Goal: Task Accomplishment & Management: Manage account settings

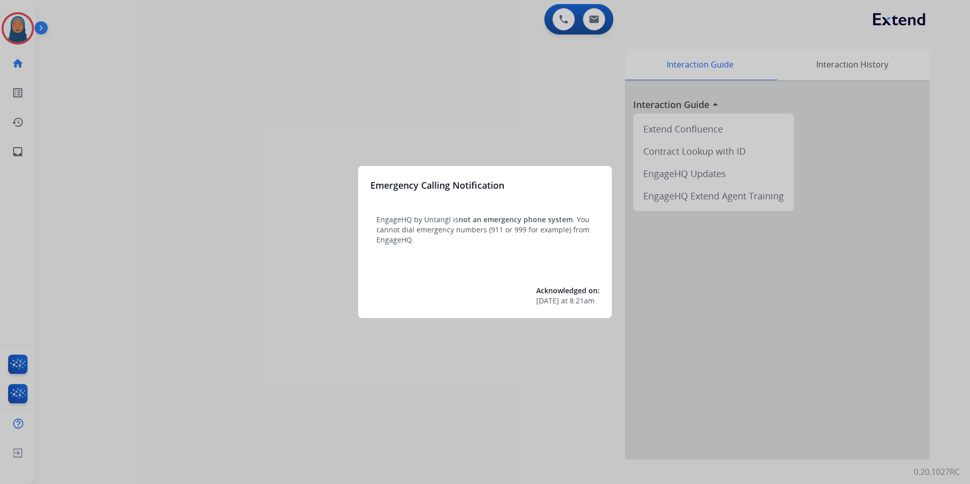
click at [11, 25] on div at bounding box center [485, 242] width 970 height 484
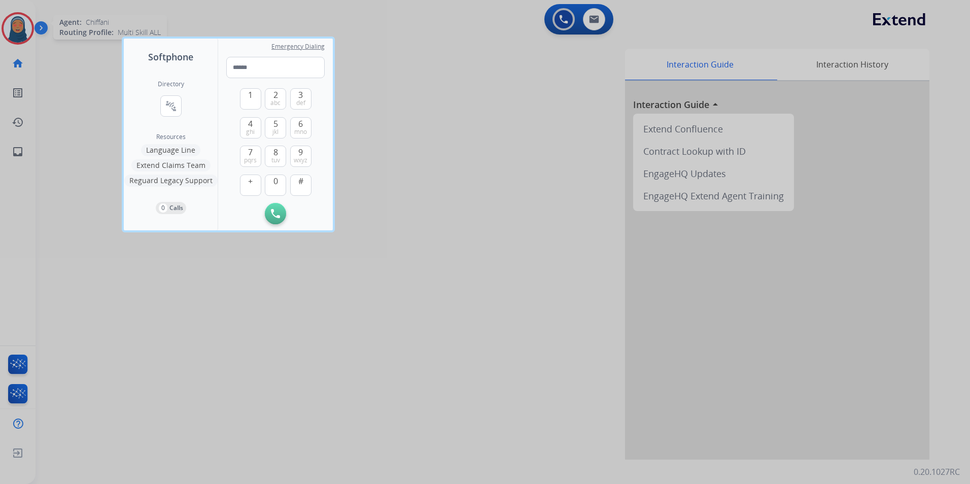
click at [12, 29] on div at bounding box center [485, 242] width 970 height 484
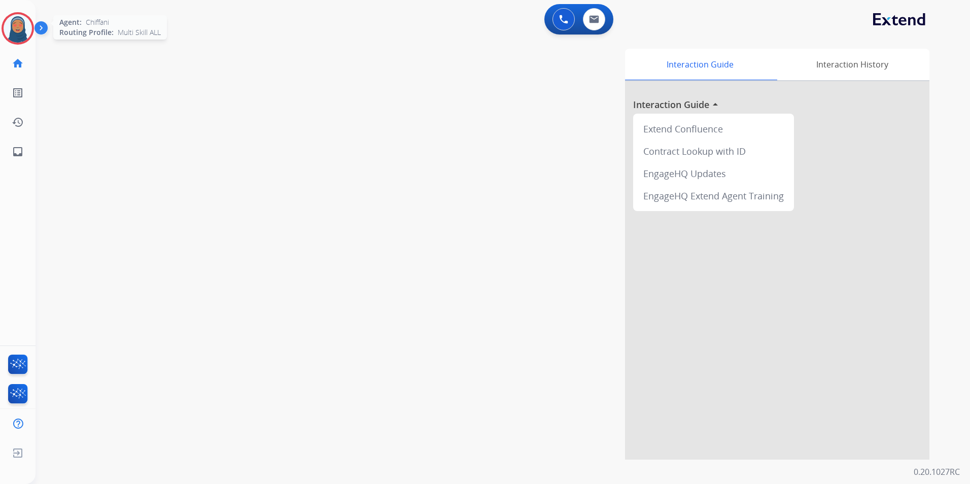
click at [21, 29] on img at bounding box center [18, 28] width 28 height 28
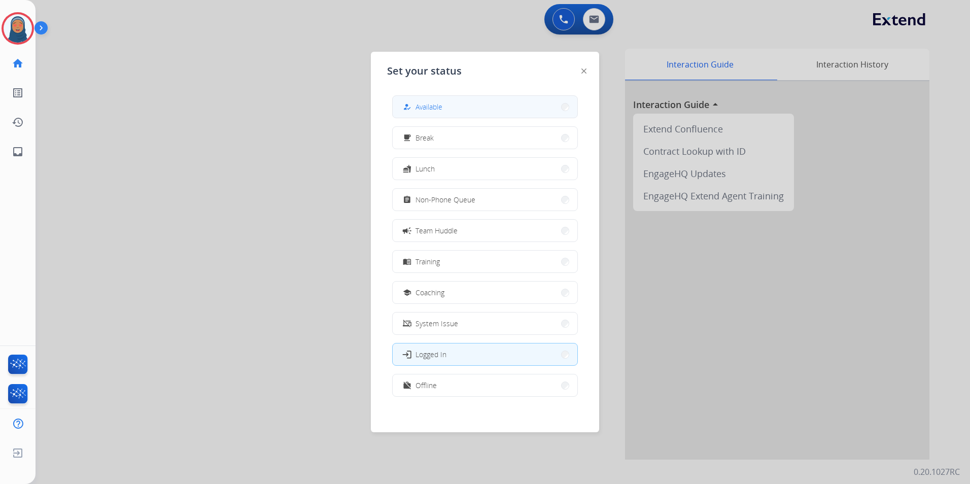
click at [442, 105] on span "Available" at bounding box center [429, 106] width 27 height 11
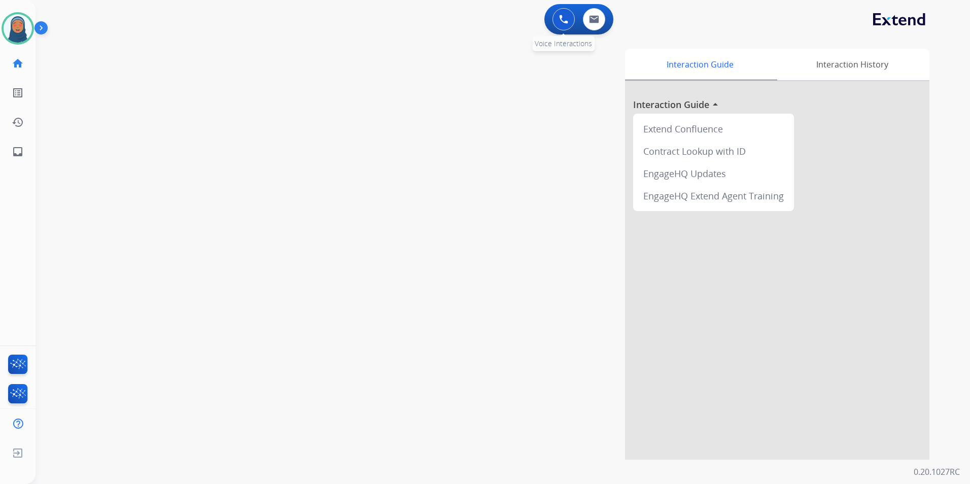
click at [563, 20] on img at bounding box center [563, 19] width 9 height 9
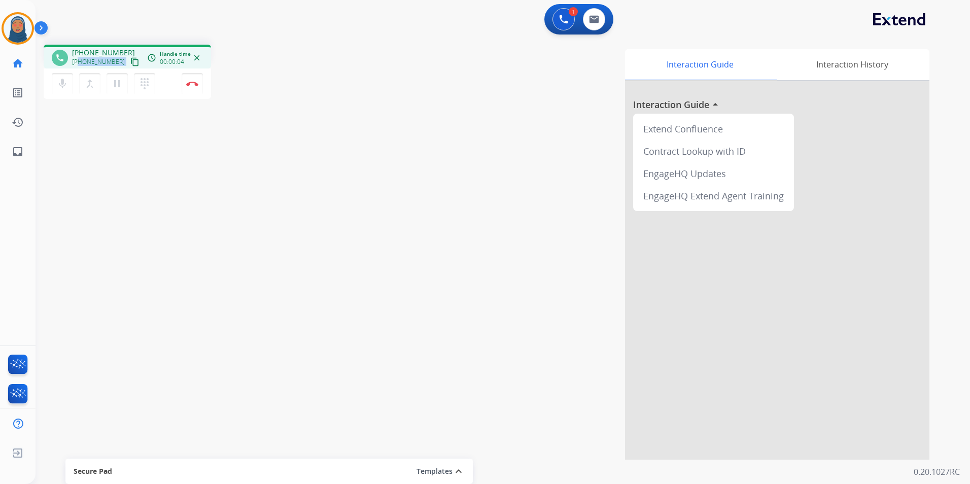
drag, startPoint x: 116, startPoint y: 64, endPoint x: 81, endPoint y: 65, distance: 35.0
click at [81, 65] on div "[PHONE_NUMBER] content_copy" at bounding box center [106, 62] width 69 height 12
copy div "9784041643 content_copy access_time Call metrics Queue 00:10 Hold 00:00 Talk 00…"
click at [199, 86] on button "Disconnect" at bounding box center [192, 83] width 21 height 21
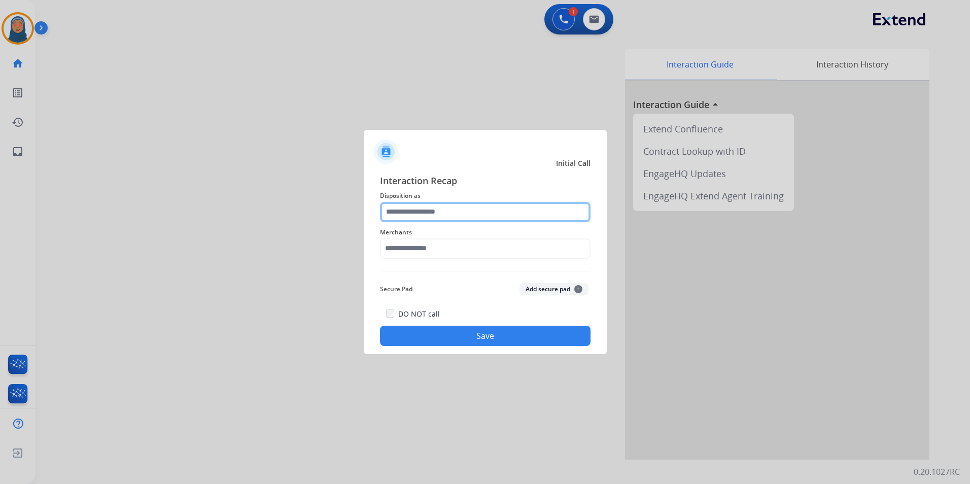
click at [469, 209] on input "text" at bounding box center [485, 212] width 211 height 20
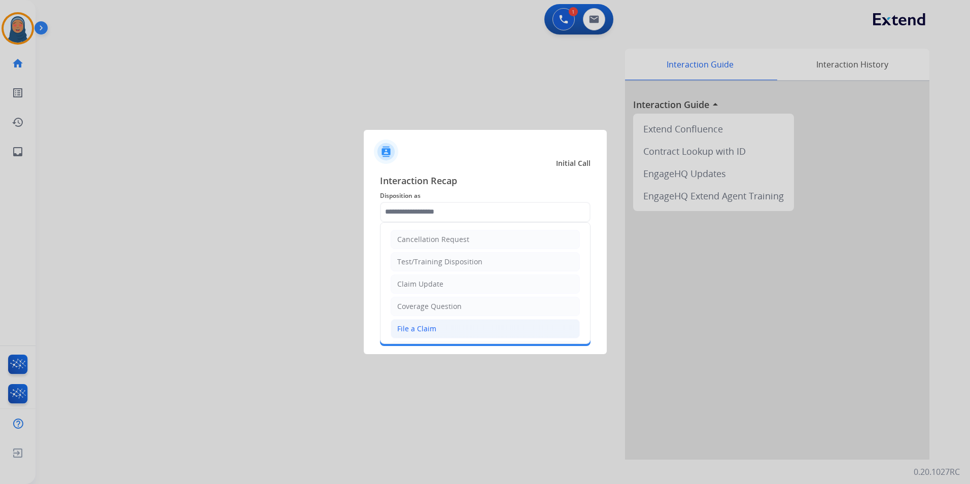
click at [424, 331] on div "File a Claim" at bounding box center [416, 329] width 39 height 10
type input "**********"
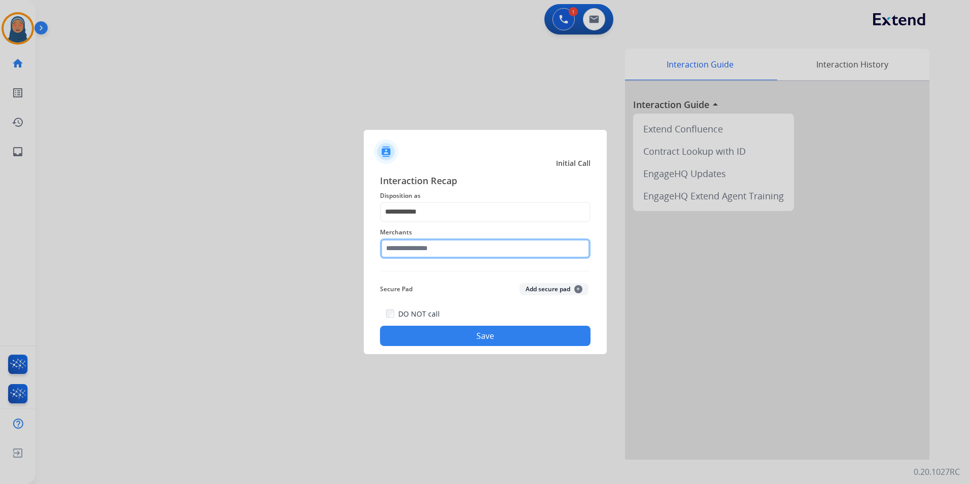
click at [403, 243] on input "text" at bounding box center [485, 248] width 211 height 20
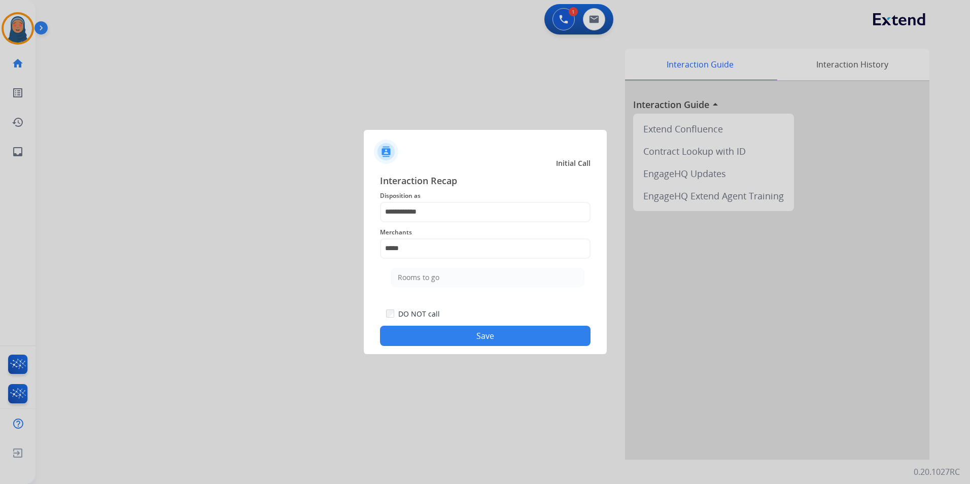
drag, startPoint x: 428, startPoint y: 274, endPoint x: 470, endPoint y: 308, distance: 54.1
click at [429, 274] on div "Rooms to go" at bounding box center [419, 277] width 42 height 10
type input "**********"
click at [528, 346] on div "DO NOT call Save" at bounding box center [485, 327] width 211 height 39
click at [533, 341] on button "Save" at bounding box center [485, 336] width 211 height 20
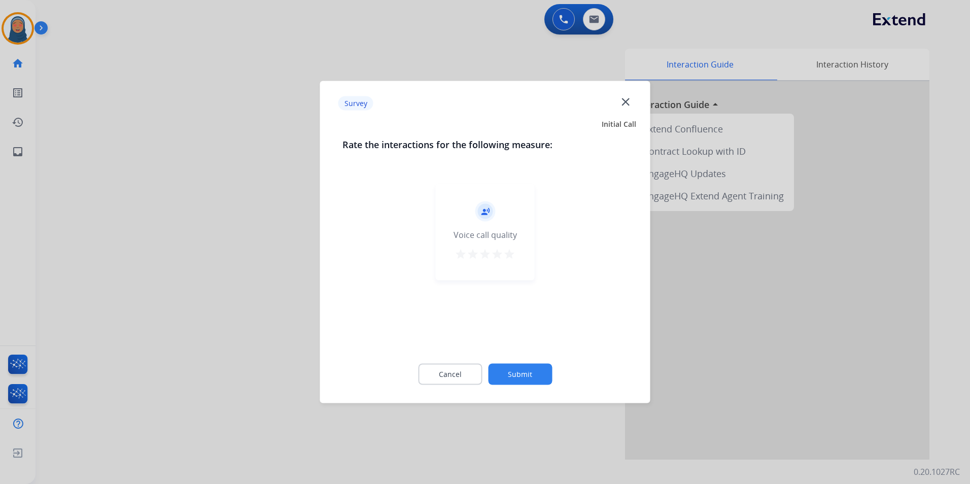
drag, startPoint x: 533, startPoint y: 341, endPoint x: 533, endPoint y: 374, distance: 33.0
click at [533, 374] on button "Submit" at bounding box center [520, 374] width 64 height 21
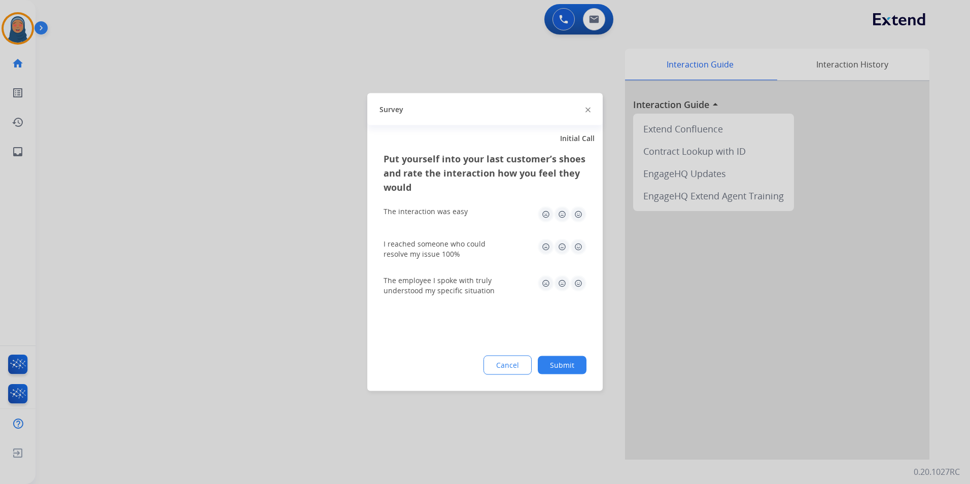
click at [566, 369] on button "Submit" at bounding box center [562, 365] width 49 height 18
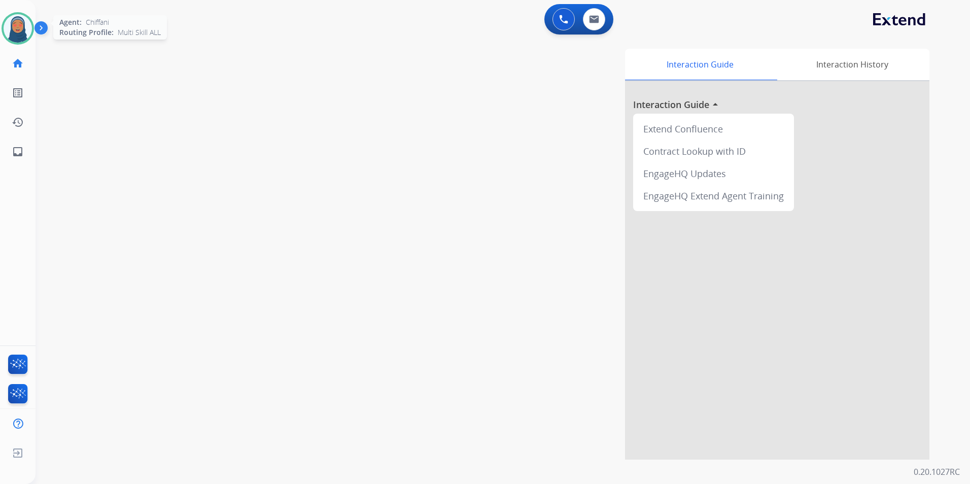
click at [24, 37] on img at bounding box center [18, 28] width 28 height 28
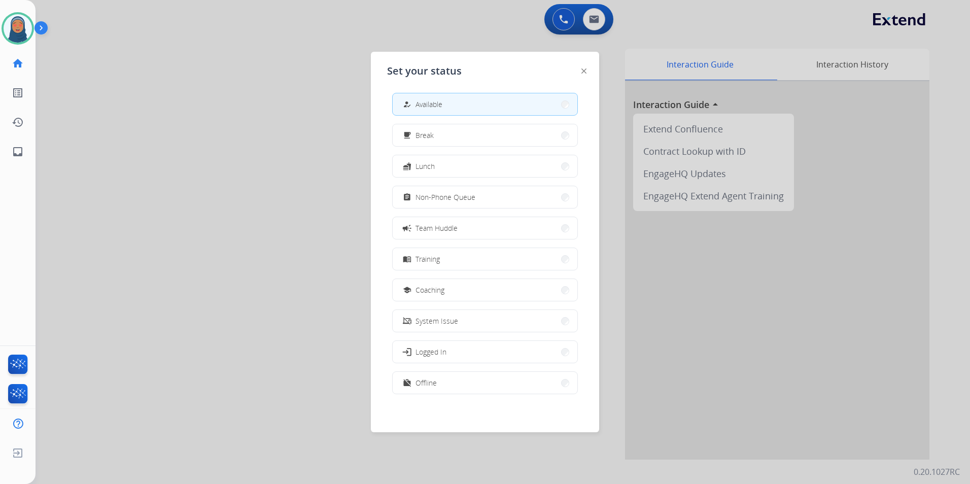
scroll to position [3, 0]
click at [484, 382] on button "work_off Offline" at bounding box center [485, 382] width 185 height 22
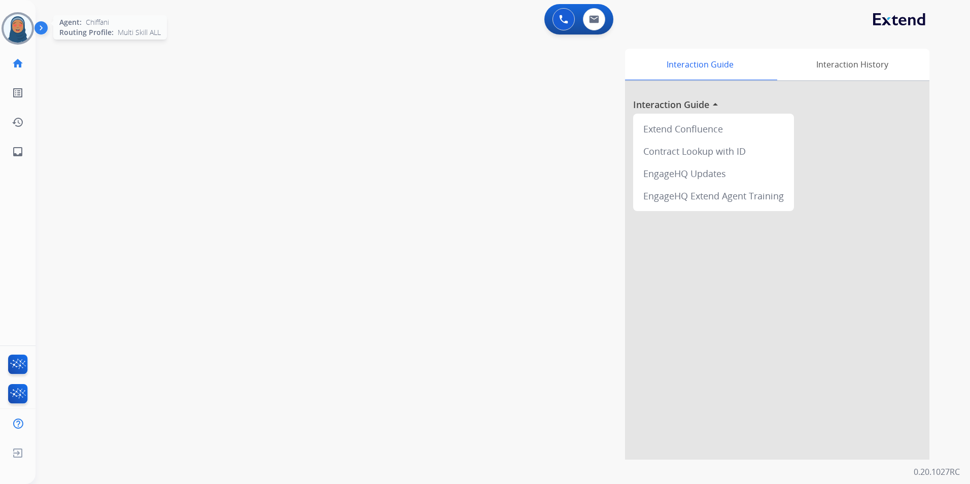
click at [19, 28] on img at bounding box center [18, 28] width 28 height 28
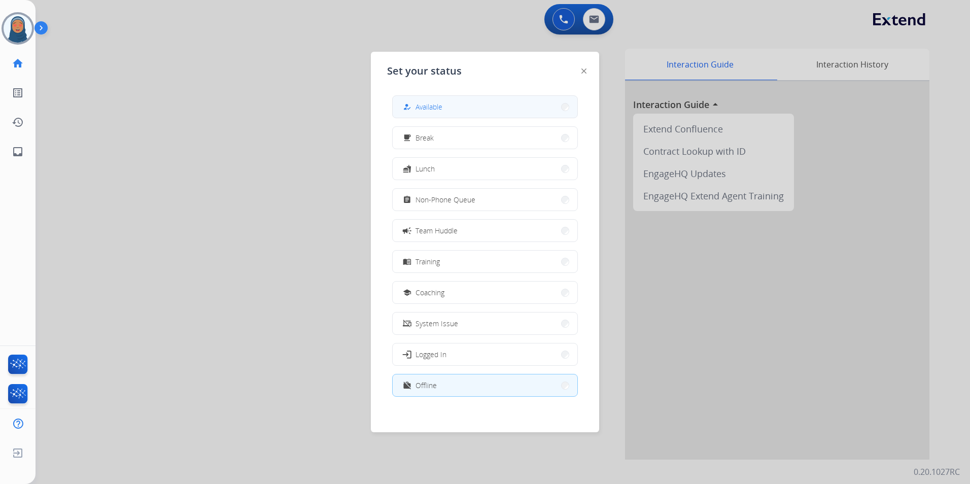
click at [472, 111] on button "how_to_reg Available" at bounding box center [485, 107] width 185 height 22
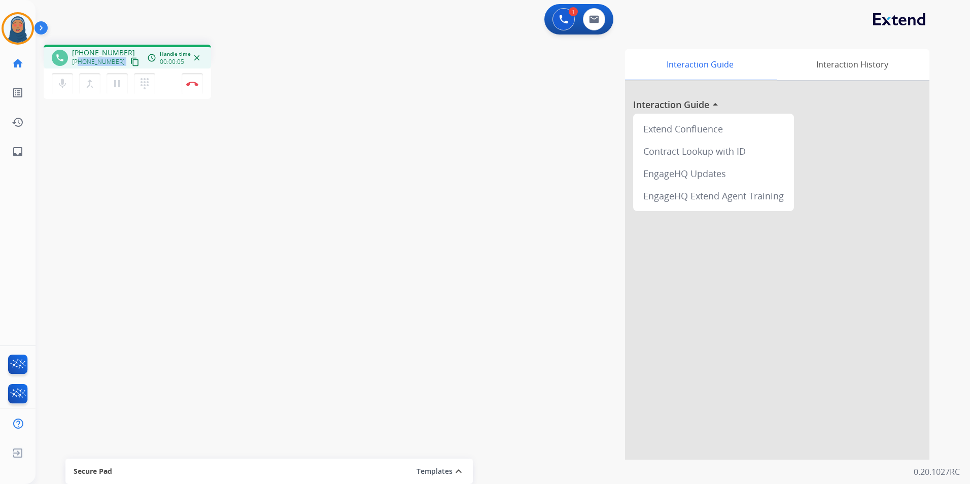
drag, startPoint x: 117, startPoint y: 62, endPoint x: 78, endPoint y: 61, distance: 39.1
click at [78, 61] on div "[PHONE_NUMBER] content_copy" at bounding box center [106, 62] width 69 height 12
copy div "3177846216 content_copy access_time Call metrics Queue 00:10 Hold 00:00 Talk 00…"
click at [196, 82] on img at bounding box center [192, 83] width 12 height 5
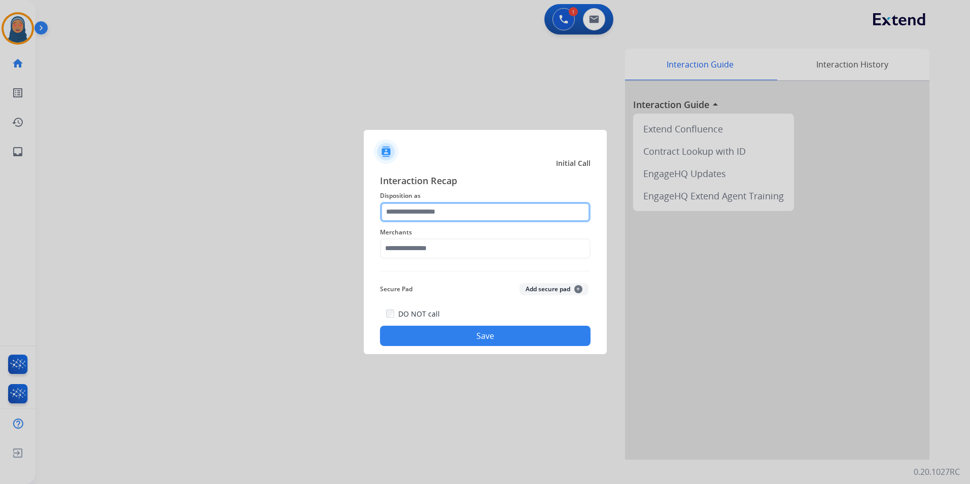
click at [436, 212] on input "text" at bounding box center [485, 212] width 211 height 20
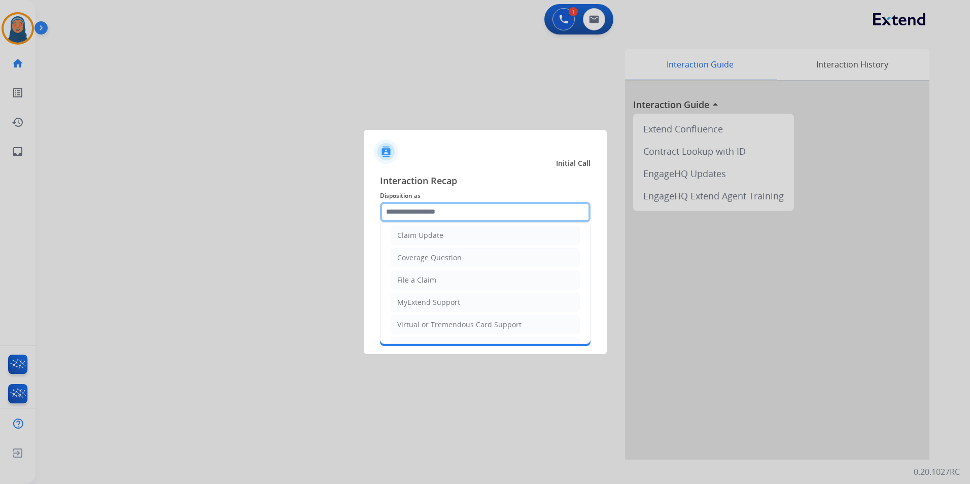
scroll to position [0, 0]
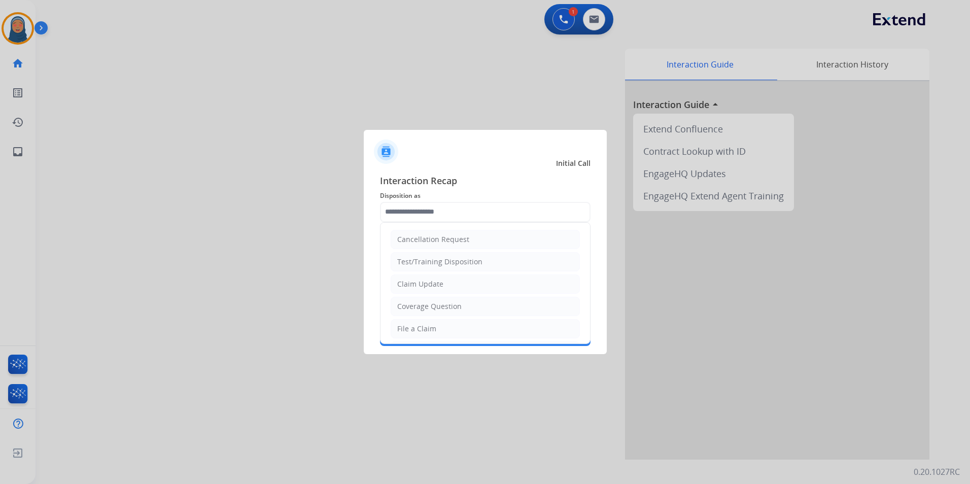
drag, startPoint x: 447, startPoint y: 289, endPoint x: 444, endPoint y: 278, distance: 11.4
click at [447, 288] on li "Claim Update" at bounding box center [485, 284] width 189 height 19
type input "**********"
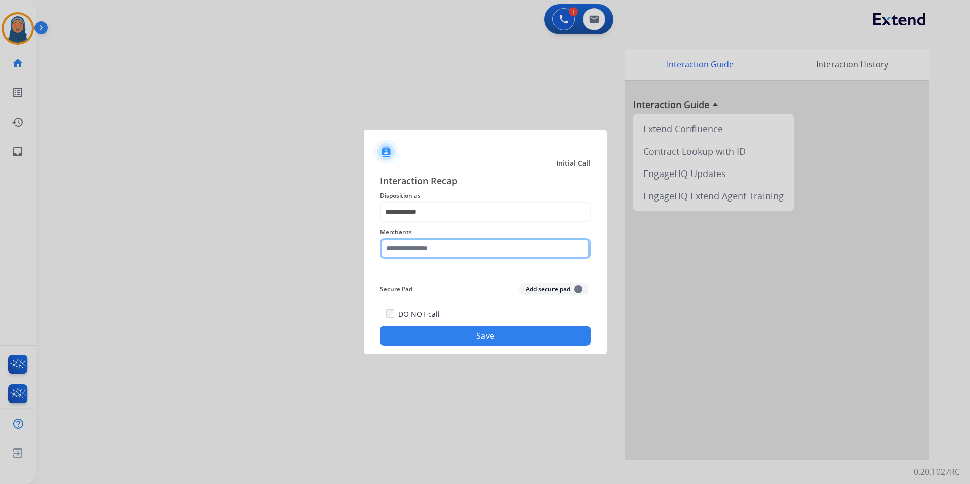
click at [432, 252] on input "text" at bounding box center [485, 248] width 211 height 20
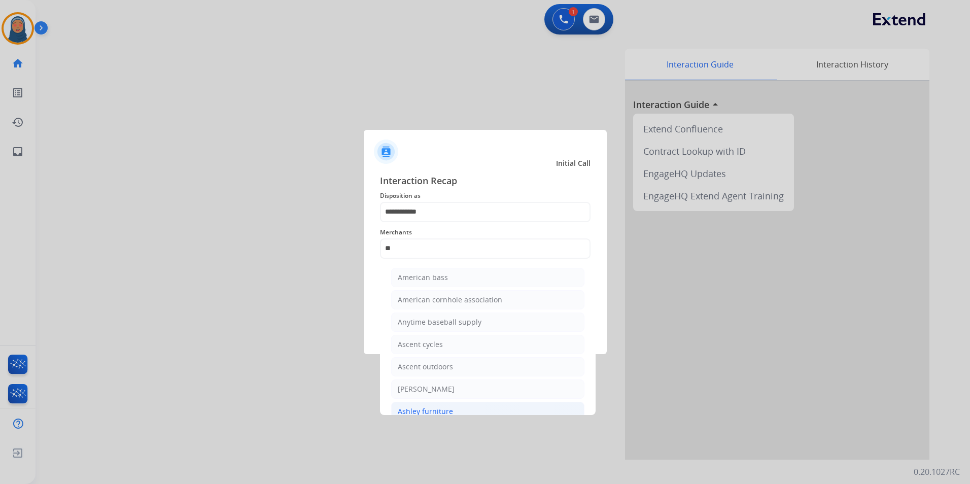
click at [438, 412] on div "Ashley furniture" at bounding box center [425, 411] width 55 height 10
type input "**********"
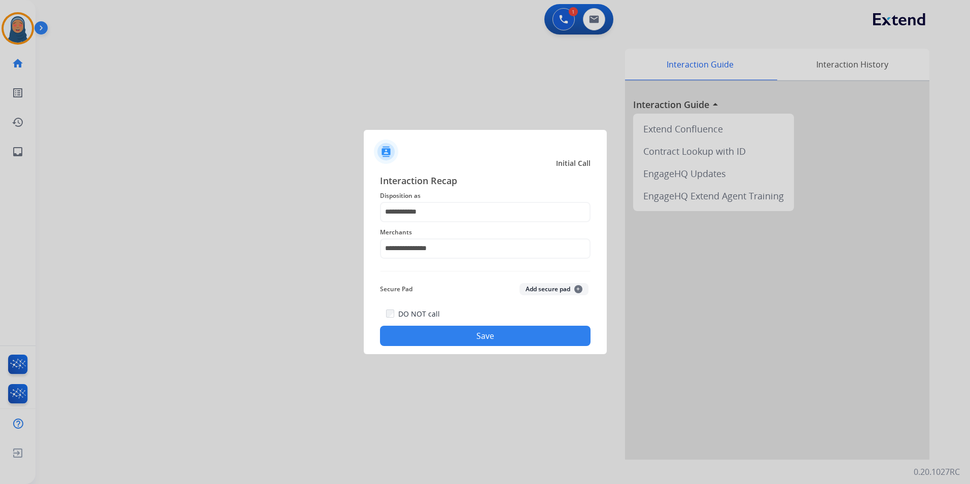
click at [502, 344] on button "Save" at bounding box center [485, 336] width 211 height 20
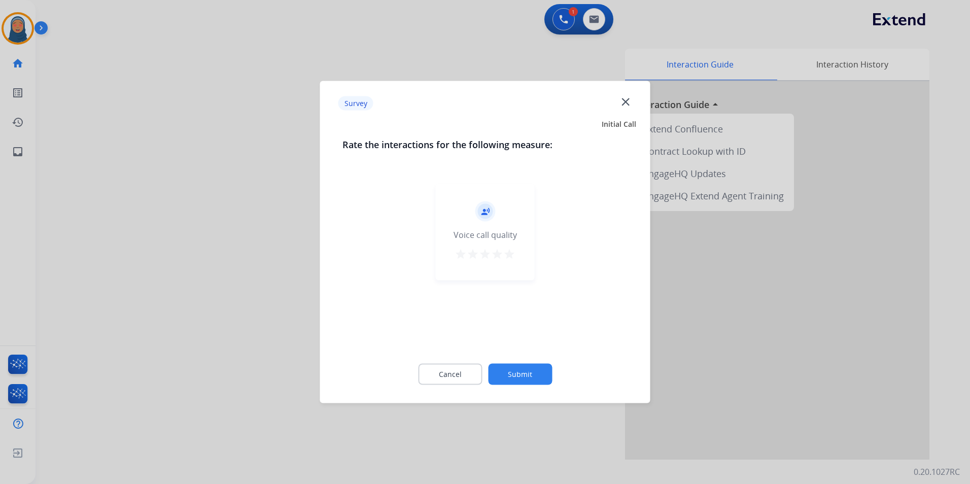
click at [535, 378] on button "Submit" at bounding box center [520, 374] width 64 height 21
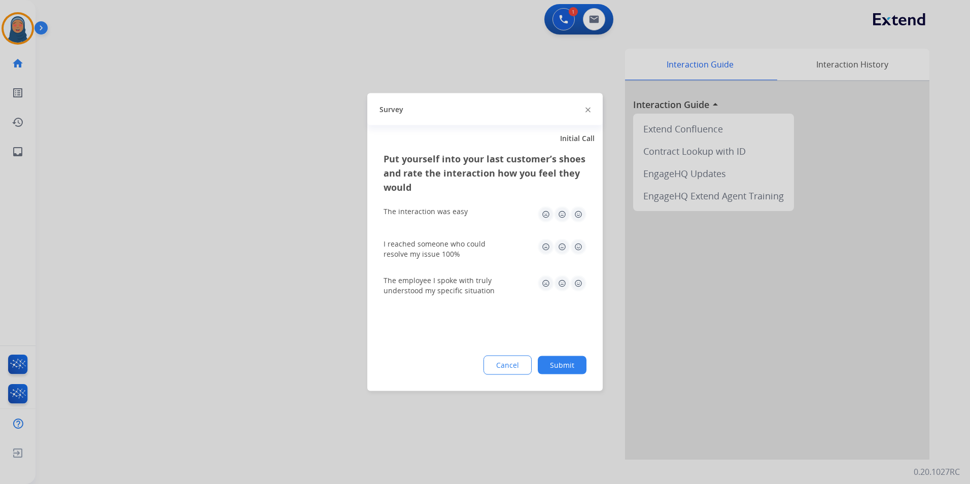
click at [562, 365] on button "Submit" at bounding box center [562, 365] width 49 height 18
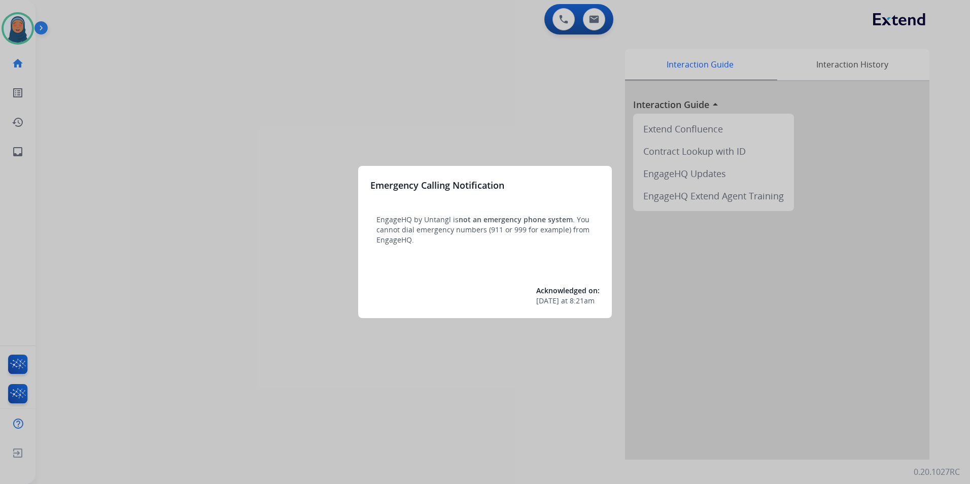
click at [114, 105] on div at bounding box center [485, 242] width 970 height 484
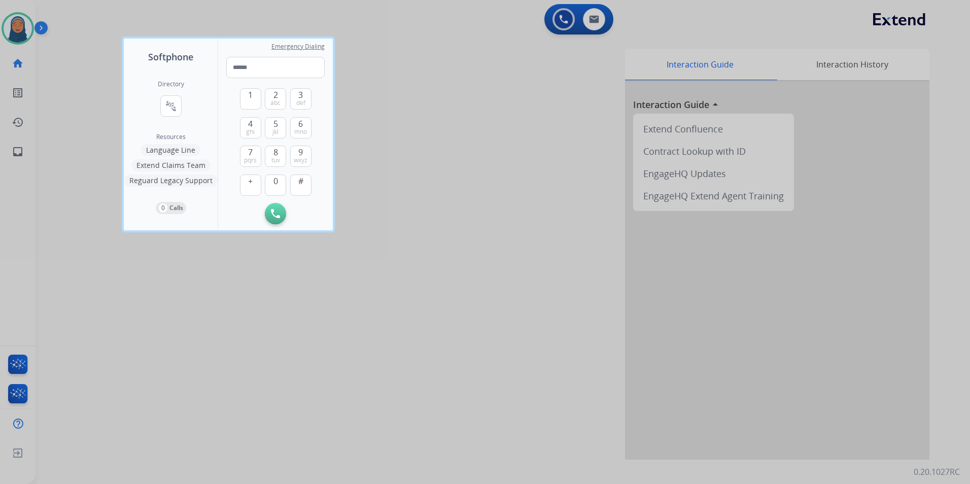
click at [85, 74] on div at bounding box center [485, 242] width 970 height 484
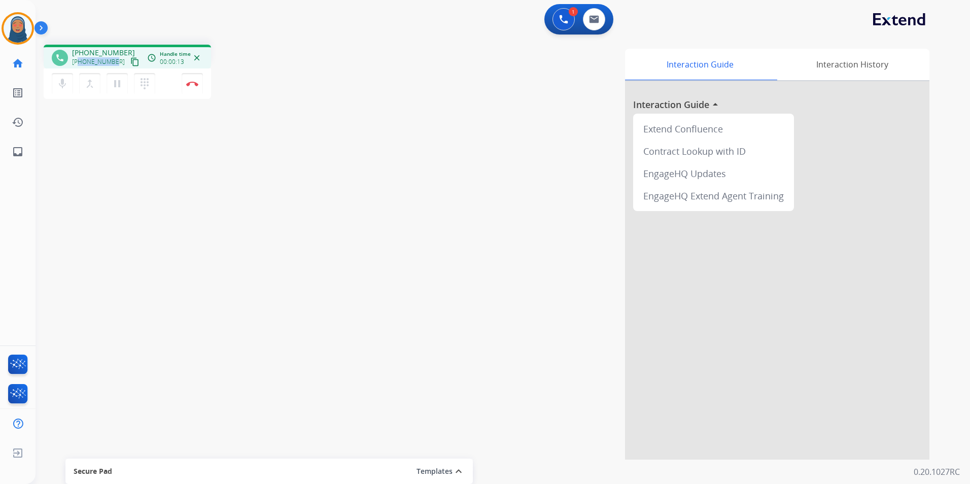
drag, startPoint x: 114, startPoint y: 62, endPoint x: 81, endPoint y: 63, distance: 33.5
click at [81, 63] on div "+15023144042 content_copy" at bounding box center [106, 62] width 69 height 12
copy span "5023144042"
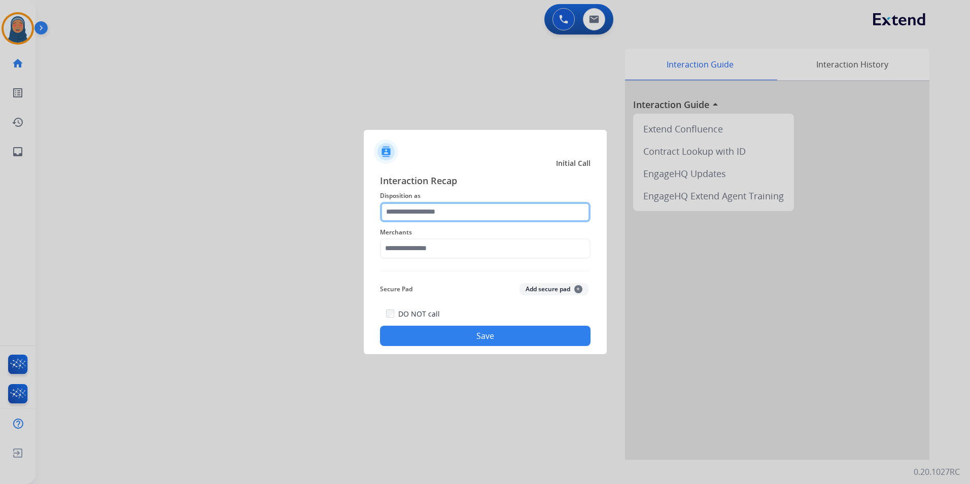
click at [438, 214] on input "text" at bounding box center [485, 212] width 211 height 20
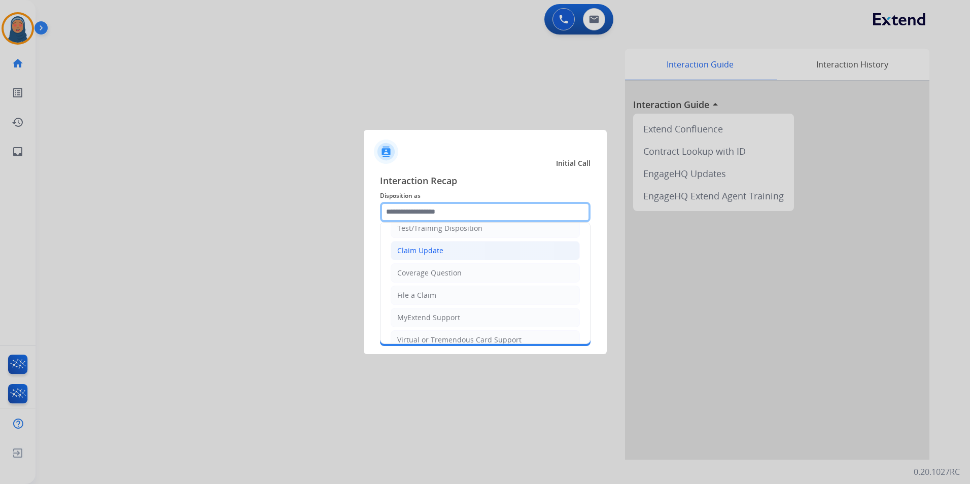
scroll to position [51, 0]
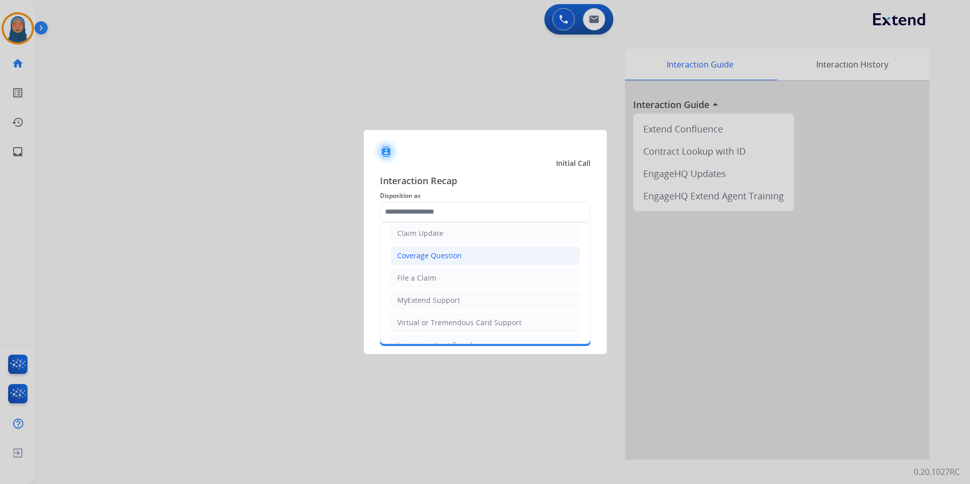
click at [429, 252] on div "Coverage Question" at bounding box center [429, 256] width 64 height 10
type input "**********"
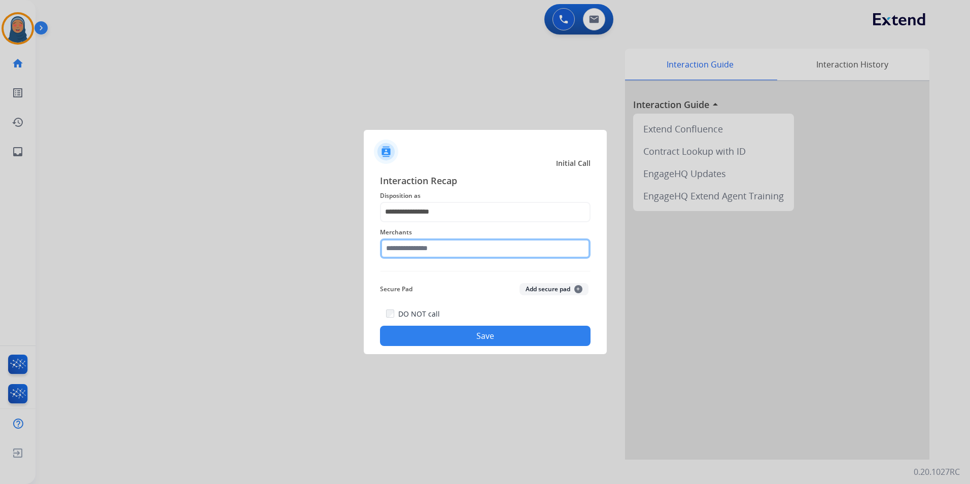
click at [433, 254] on input "text" at bounding box center [485, 248] width 211 height 20
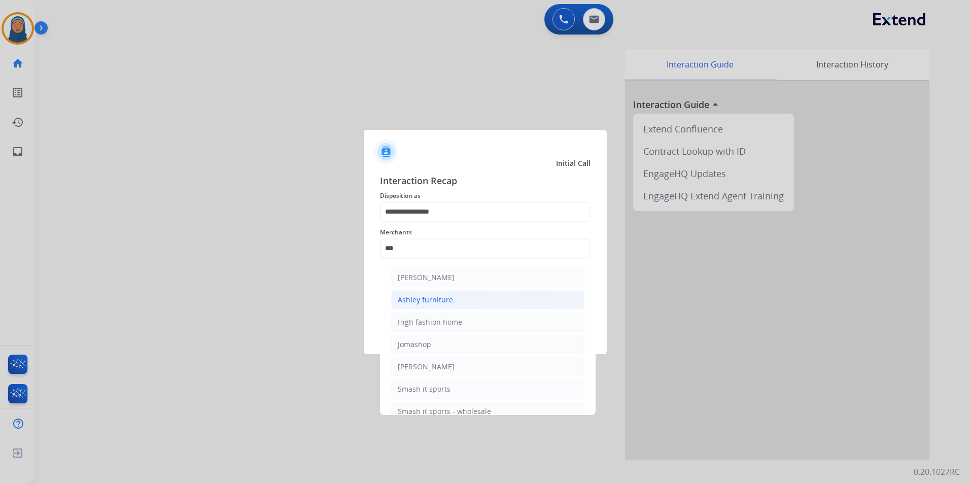
click at [432, 301] on div "Ashley furniture" at bounding box center [425, 300] width 55 height 10
type input "**********"
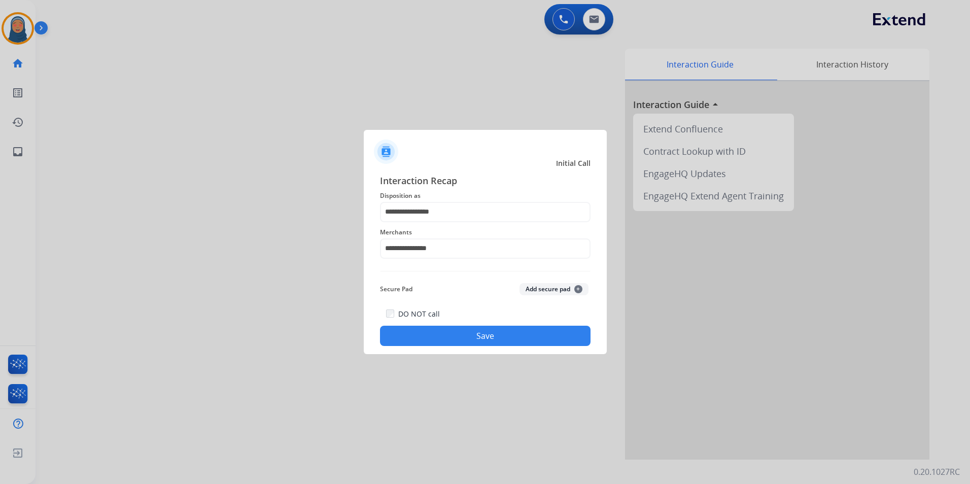
click at [463, 331] on button "Save" at bounding box center [485, 336] width 211 height 20
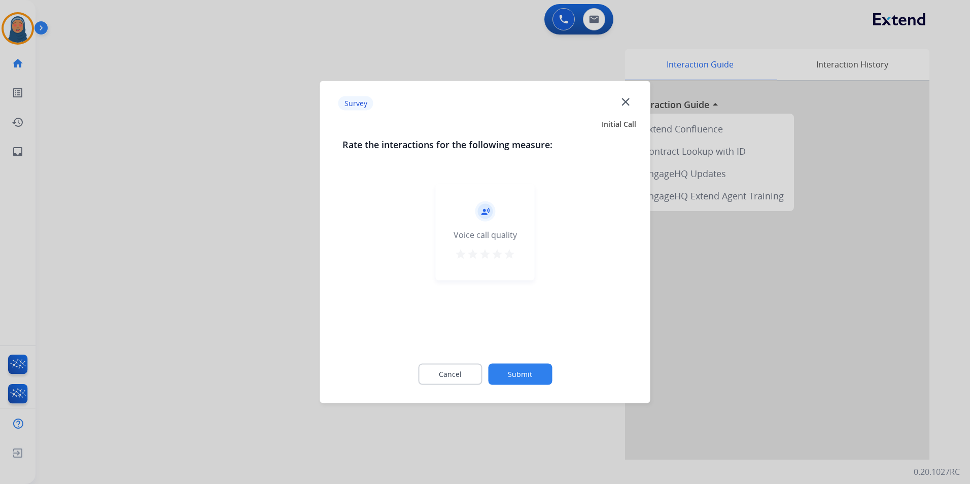
click at [527, 372] on button "Submit" at bounding box center [520, 374] width 64 height 21
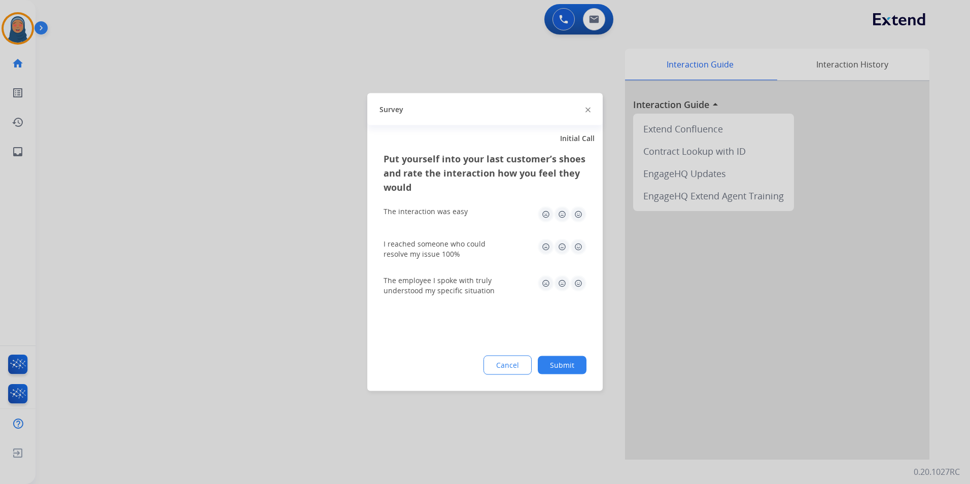
click at [560, 368] on button "Submit" at bounding box center [562, 365] width 49 height 18
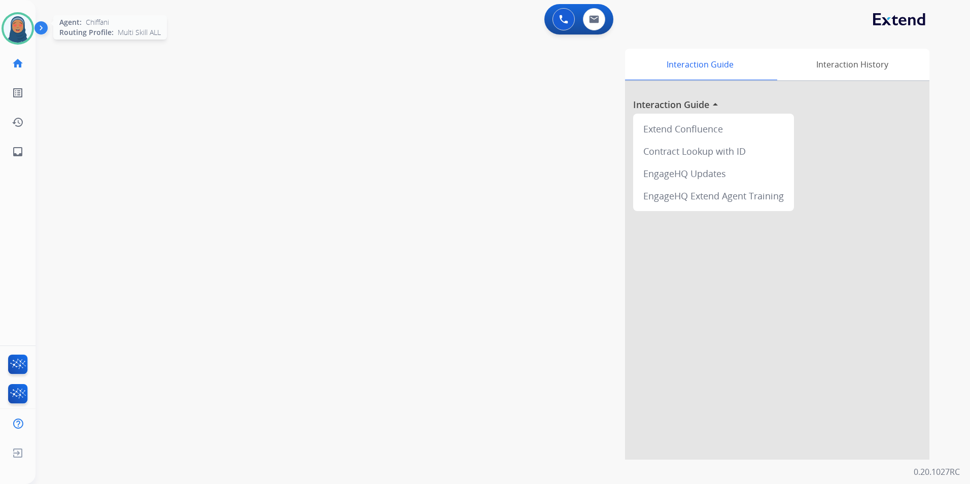
click at [20, 30] on img at bounding box center [18, 28] width 28 height 28
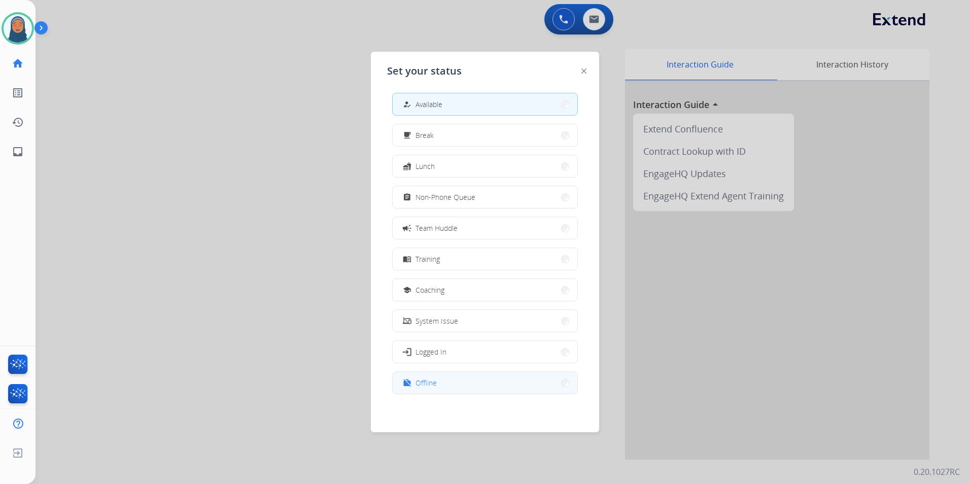
scroll to position [3, 0]
click at [432, 386] on span "Offline" at bounding box center [426, 382] width 21 height 11
